Goal: Navigation & Orientation: Find specific page/section

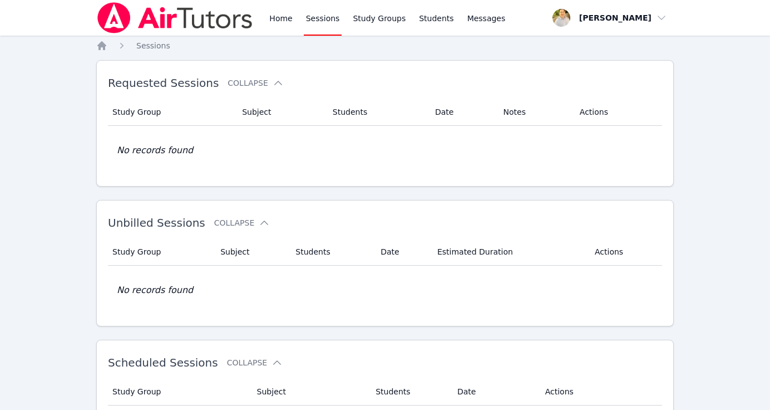
click at [323, 21] on link "Sessions" at bounding box center [323, 18] width 38 height 36
click at [284, 21] on link "Home" at bounding box center [280, 18] width 27 height 36
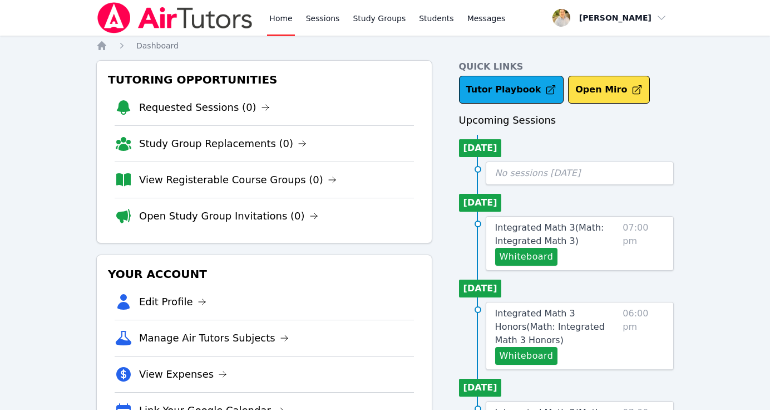
click at [196, 16] on img at bounding box center [174, 17] width 157 height 31
click at [384, 13] on link "Study Groups" at bounding box center [379, 18] width 57 height 36
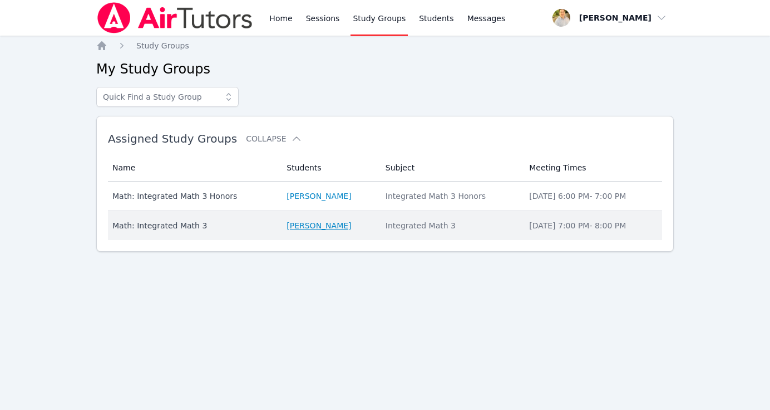
click at [313, 225] on link "[PERSON_NAME]" at bounding box center [319, 225] width 65 height 11
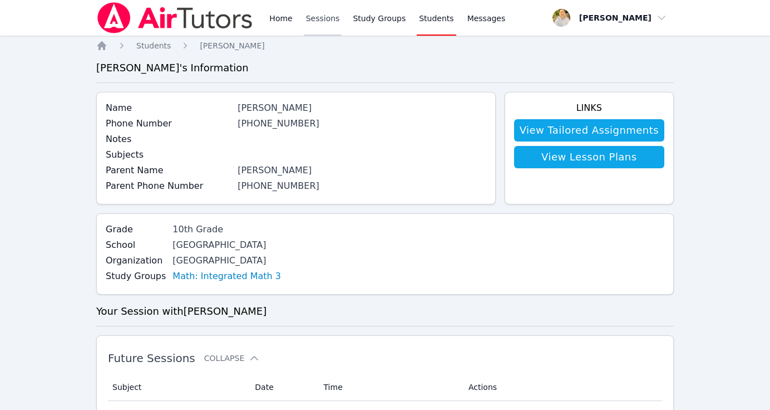
click at [324, 19] on link "Sessions" at bounding box center [323, 18] width 38 height 36
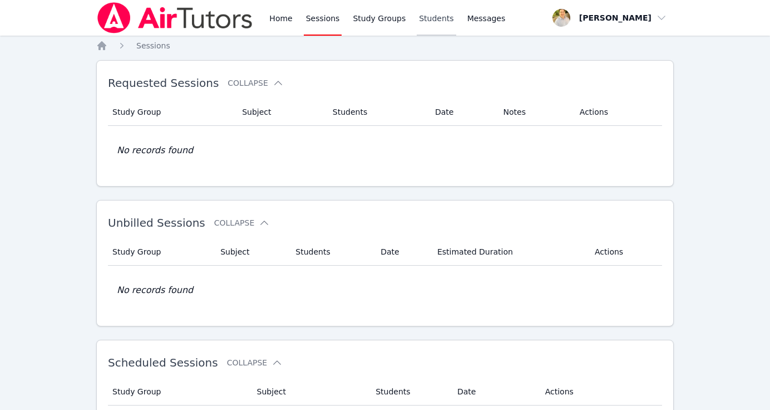
click at [443, 18] on link "Students" at bounding box center [436, 18] width 39 height 36
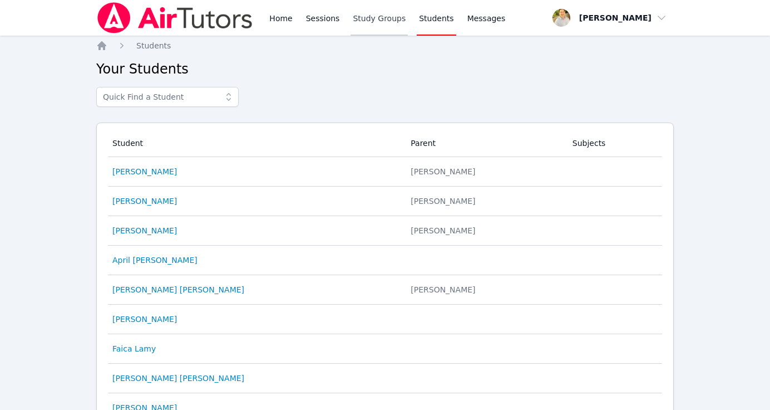
click at [383, 27] on link "Study Groups" at bounding box center [379, 18] width 57 height 36
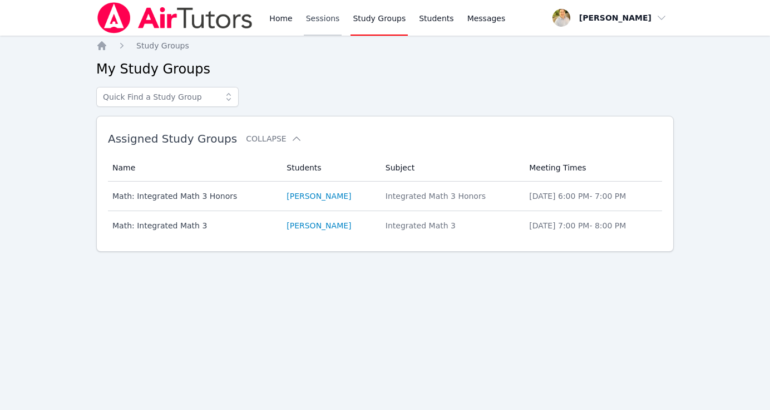
click at [326, 20] on link "Sessions" at bounding box center [323, 18] width 38 height 36
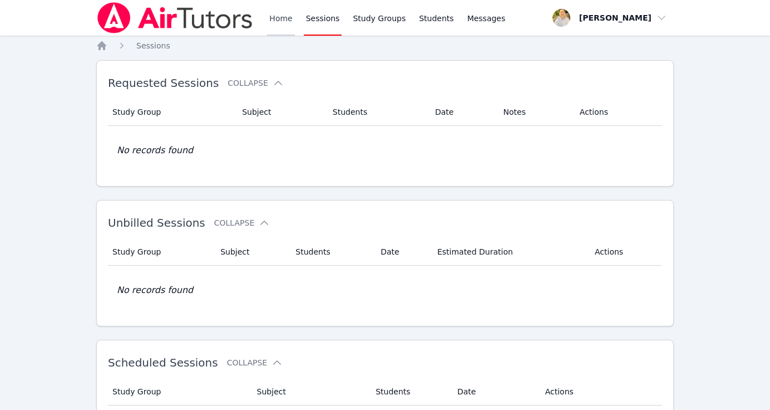
click at [279, 13] on link "Home" at bounding box center [280, 18] width 27 height 36
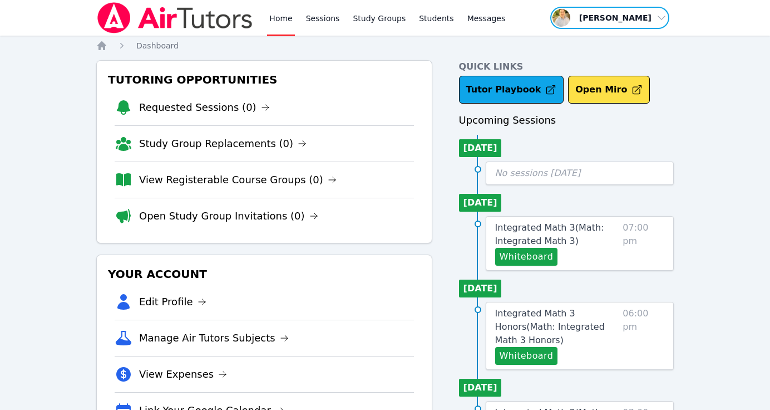
click at [626, 13] on span "button" at bounding box center [609, 18] width 121 height 24
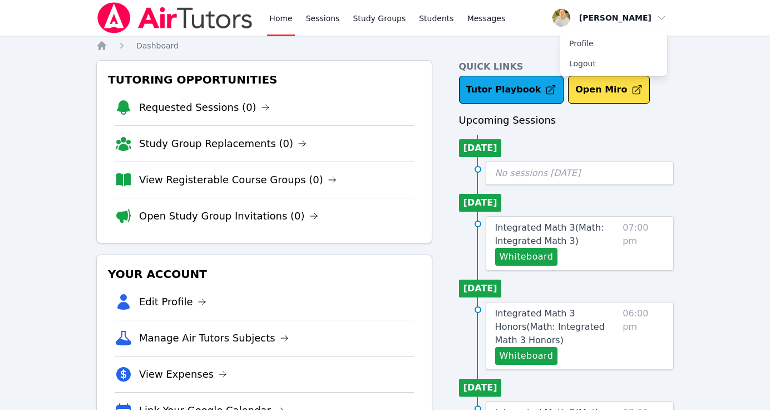
click at [470, 47] on nav "Home Dashboard" at bounding box center [385, 45] width 578 height 11
click at [476, 22] on span "Messages" at bounding box center [486, 18] width 38 height 11
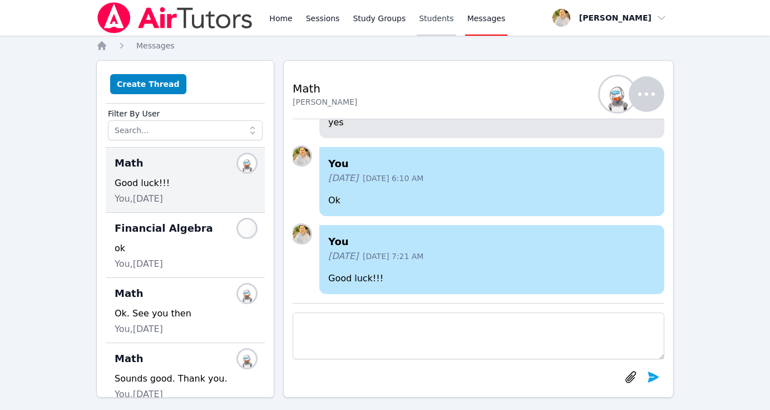
click at [441, 9] on link "Students" at bounding box center [436, 18] width 39 height 36
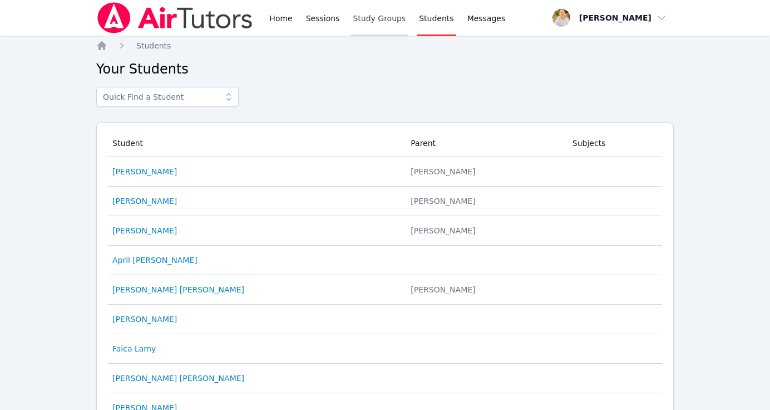
click at [377, 18] on link "Study Groups" at bounding box center [379, 18] width 57 height 36
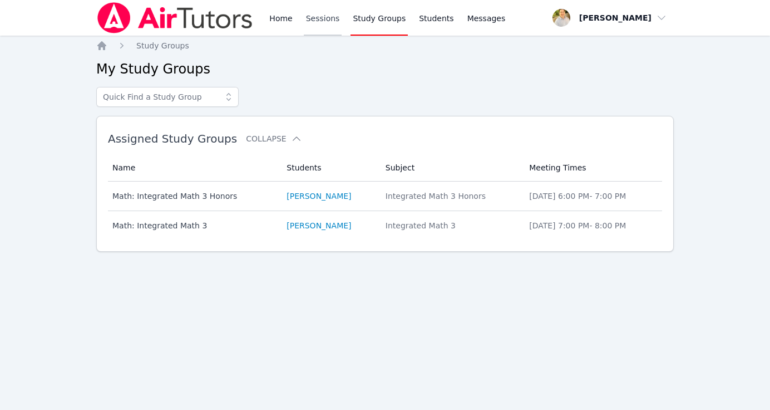
click at [326, 21] on link "Sessions" at bounding box center [323, 18] width 38 height 36
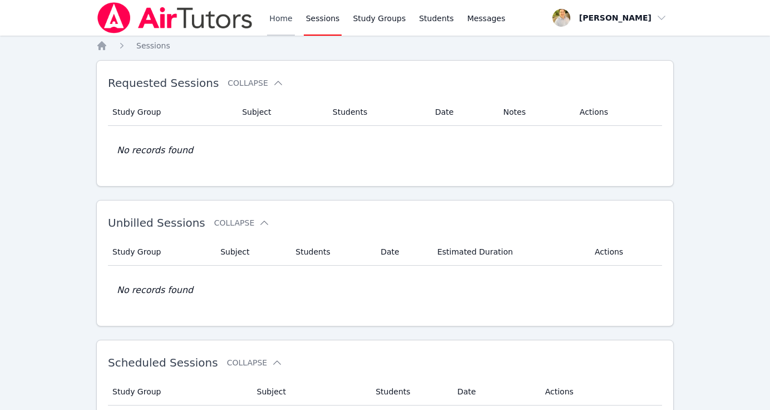
click at [277, 24] on link "Home" at bounding box center [280, 18] width 27 height 36
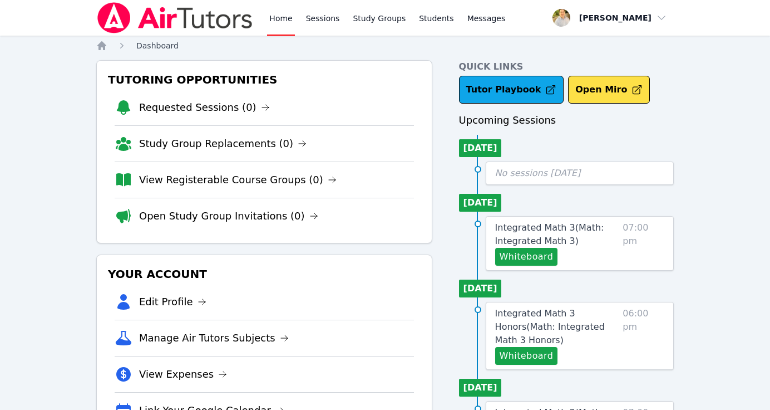
click at [159, 45] on span "Dashboard" at bounding box center [157, 45] width 42 height 9
click at [100, 48] on icon "Breadcrumb" at bounding box center [101, 45] width 9 height 9
click at [200, 26] on img at bounding box center [174, 17] width 157 height 31
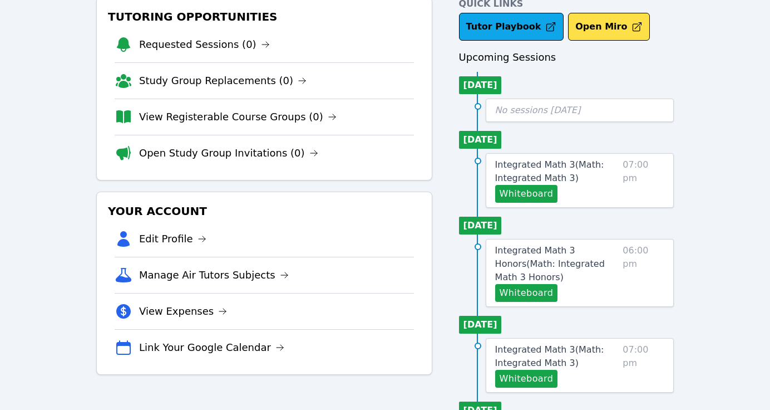
scroll to position [68, 0]
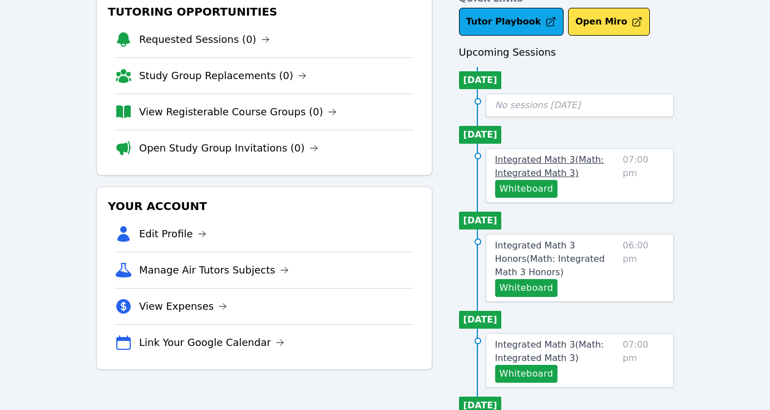
click at [535, 164] on span "Integrated Math 3 ( Math: Integrated Math 3 )" at bounding box center [549, 166] width 109 height 24
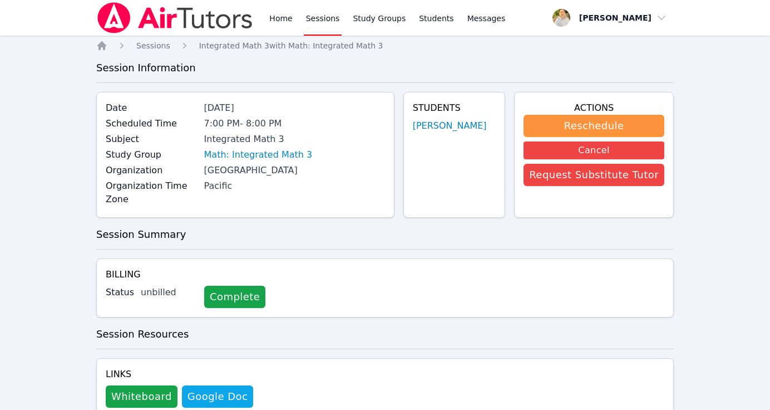
click at [207, 17] on img at bounding box center [174, 17] width 157 height 31
